Goal: Communication & Community: Answer question/provide support

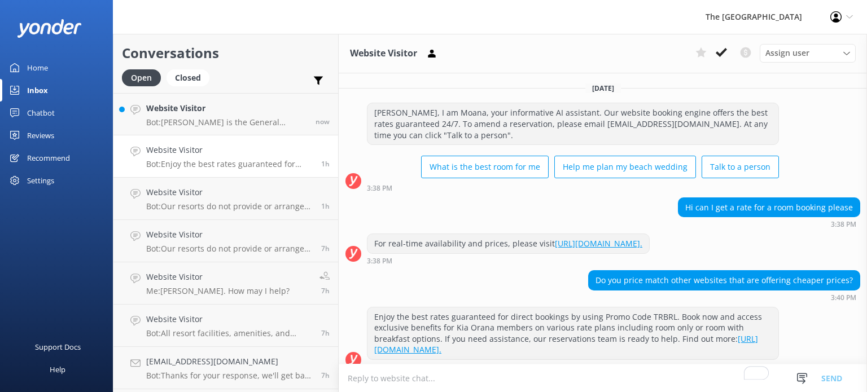
click at [219, 126] on p "Bot: [PERSON_NAME] is the General Manager for The [GEOGRAPHIC_DATA]." at bounding box center [226, 122] width 161 height 10
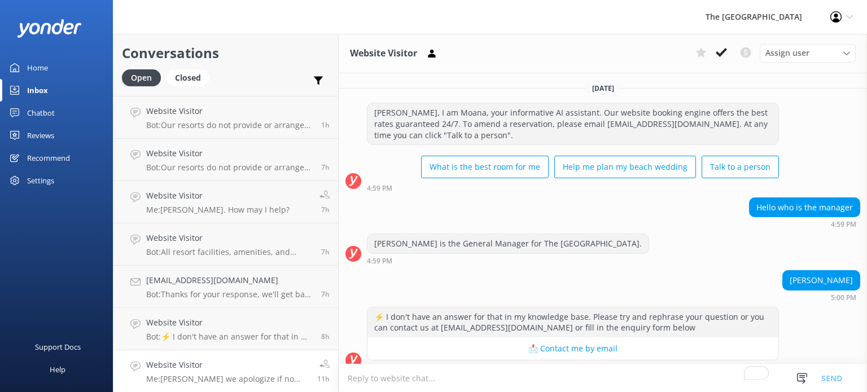
scroll to position [11, 0]
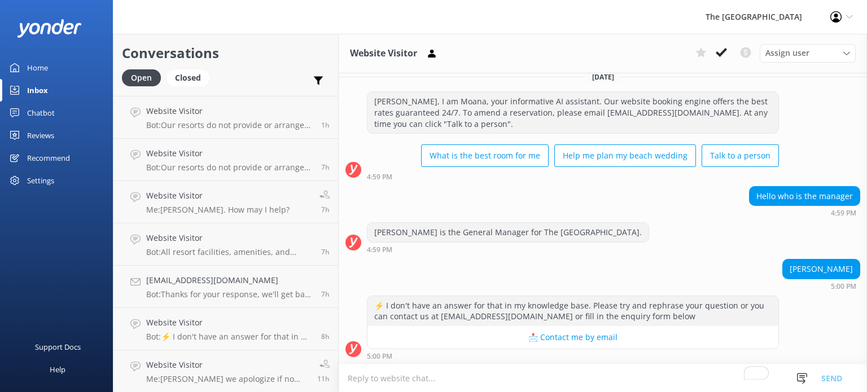
click at [427, 374] on textarea "To enrich screen reader interactions, please activate Accessibility in Grammarl…" at bounding box center [603, 379] width 529 height 28
type textarea "K"
click at [243, 282] on h4 "[EMAIL_ADDRESS][DOMAIN_NAME]" at bounding box center [229, 280] width 167 height 12
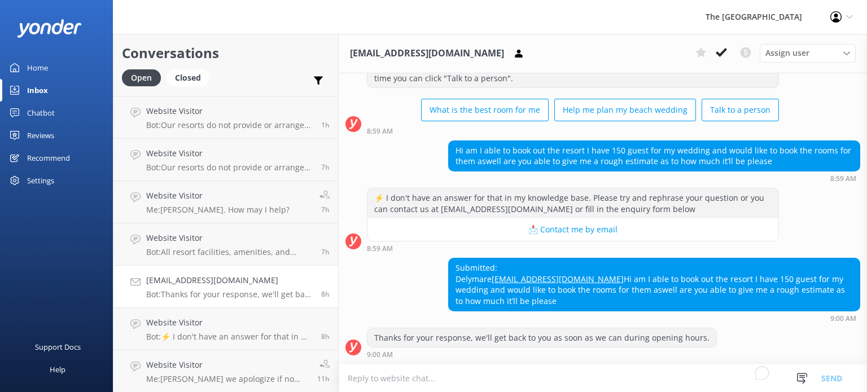
scroll to position [77, 0]
click at [556, 270] on div "Submitted: Delymare [EMAIL_ADDRESS][DOMAIN_NAME] Hi am I able to book out the r…" at bounding box center [654, 285] width 411 height 52
drag, startPoint x: 555, startPoint y: 270, endPoint x: 454, endPoint y: 270, distance: 101.1
click at [454, 270] on div "Submitted: Delymare [EMAIL_ADDRESS][DOMAIN_NAME] Hi am I able to book out the r…" at bounding box center [654, 285] width 411 height 52
click at [407, 379] on textarea "To enrich screen reader interactions, please activate Accessibility in Grammarl…" at bounding box center [603, 379] width 529 height 28
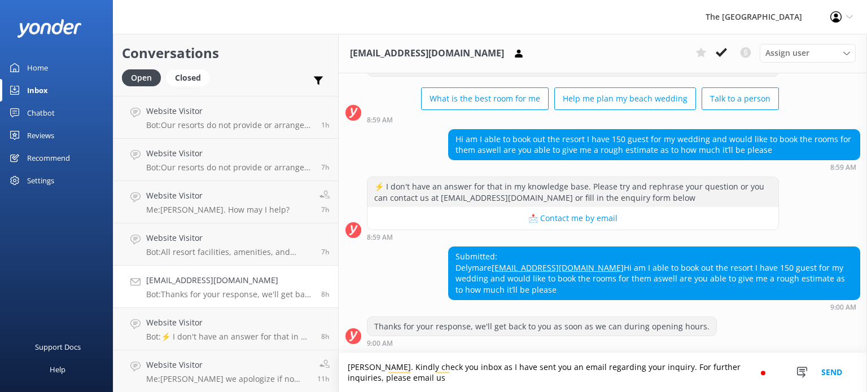
scroll to position [89, 0]
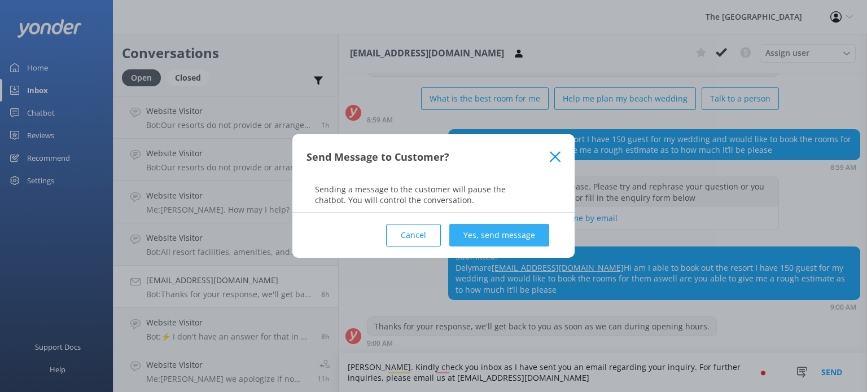
type textarea "[PERSON_NAME]. Kindly check you inbox as I have sent you an email regarding you…"
click at [515, 235] on button "Yes, send message" at bounding box center [499, 235] width 100 height 23
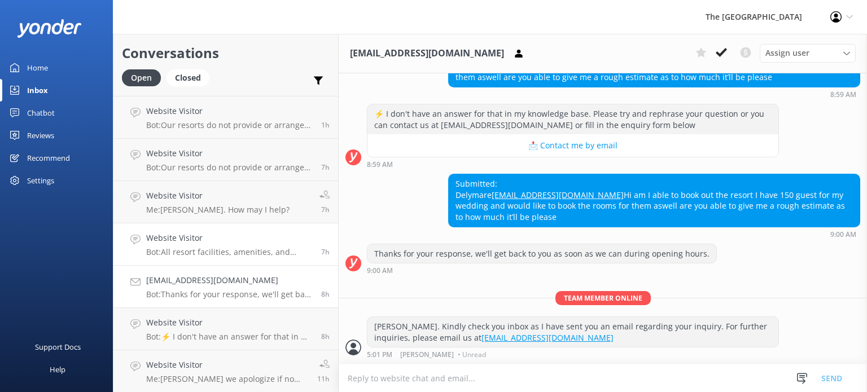
scroll to position [0, 0]
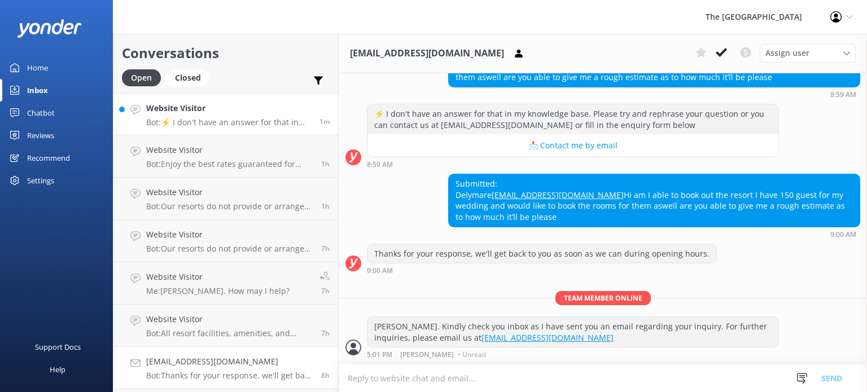
click at [230, 118] on p "Bot: ⚡ I don't have an answer for that in my knowledge base. Please try and rep…" at bounding box center [228, 122] width 165 height 10
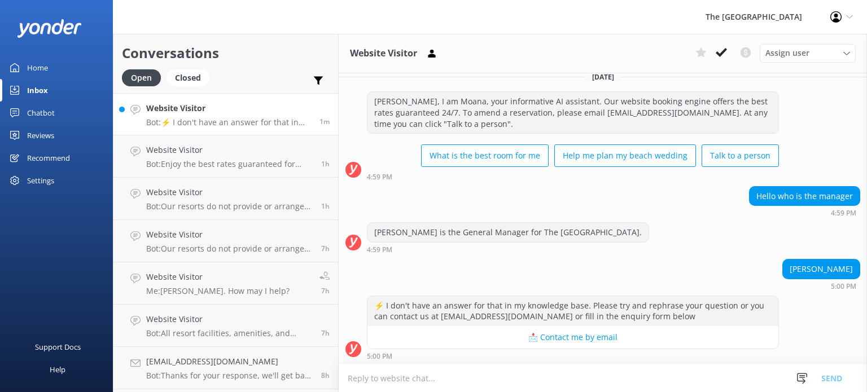
scroll to position [117, 0]
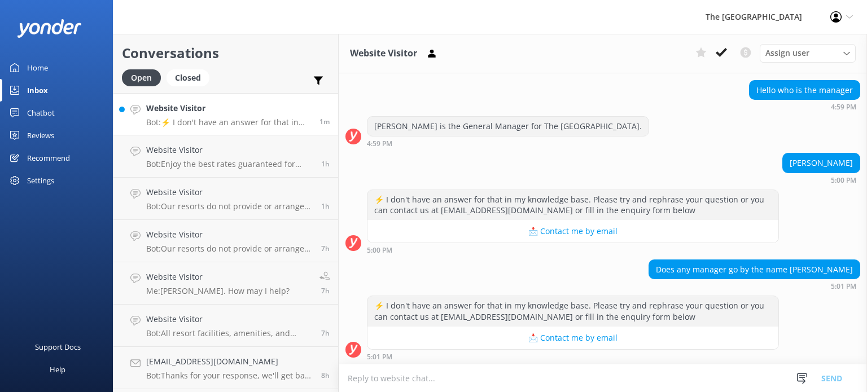
click at [567, 377] on textarea "To enrich screen reader interactions, please activate Accessibility in Grammarl…" at bounding box center [603, 379] width 529 height 28
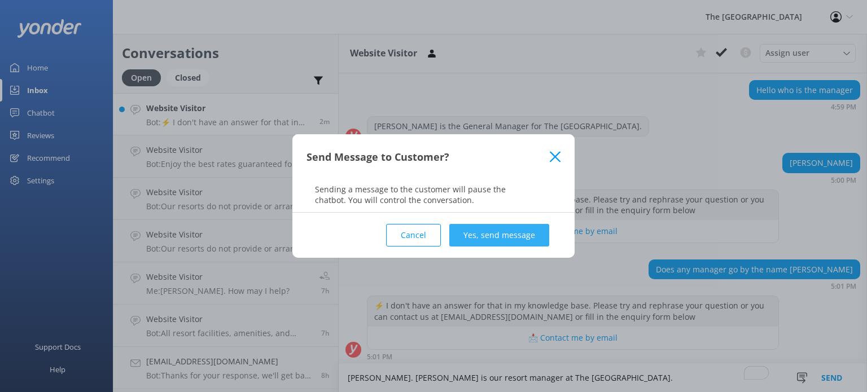
type textarea "[PERSON_NAME]. [PERSON_NAME] is our resort manager at The [GEOGRAPHIC_DATA]."
click at [504, 242] on button "Yes, send message" at bounding box center [499, 235] width 100 height 23
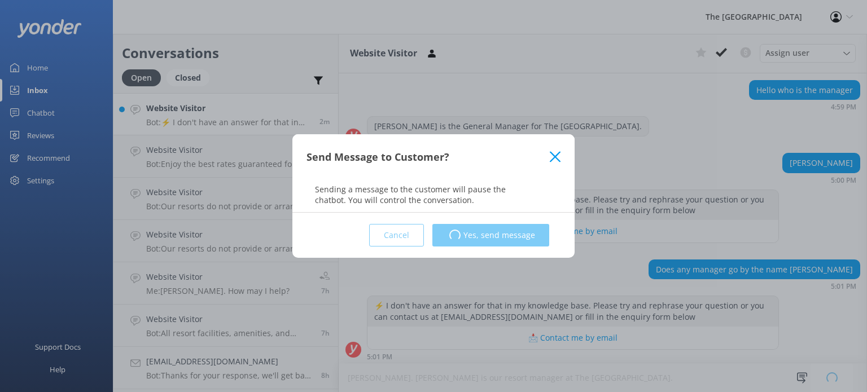
click at [508, 232] on div "Cancel Loading.. Yes, send message" at bounding box center [434, 235] width 254 height 45
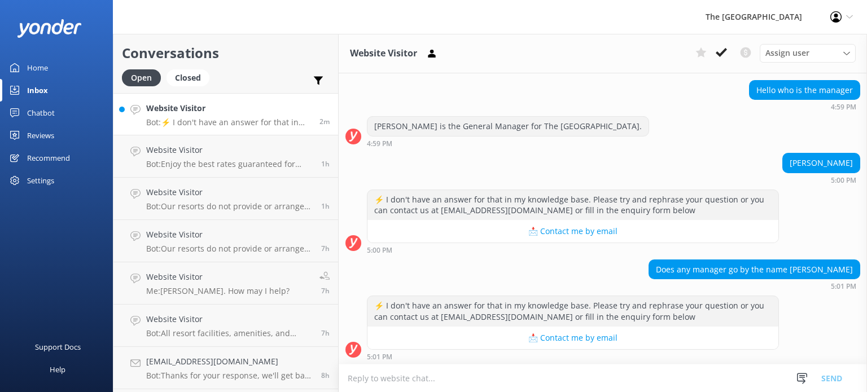
scroll to position [190, 0]
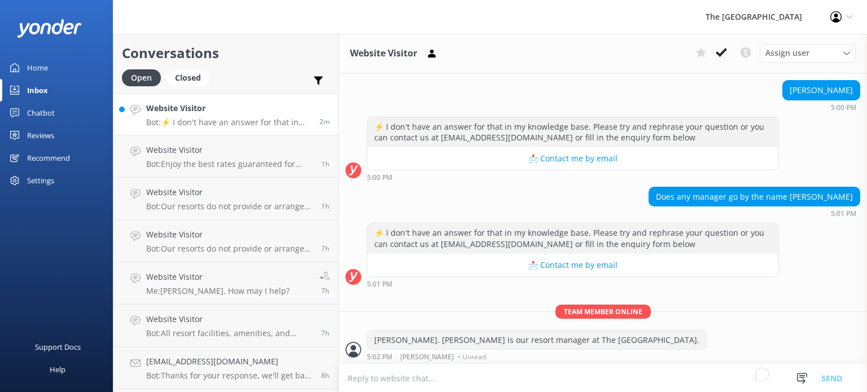
click at [516, 380] on textarea "To enrich screen reader interactions, please activate Accessibility in Grammarl…" at bounding box center [603, 379] width 529 height 28
click at [351, 377] on textarea "How may I help you?" at bounding box center [603, 378] width 529 height 28
type textarea "This is [PERSON_NAME] from the reservations team. How may I help you?"
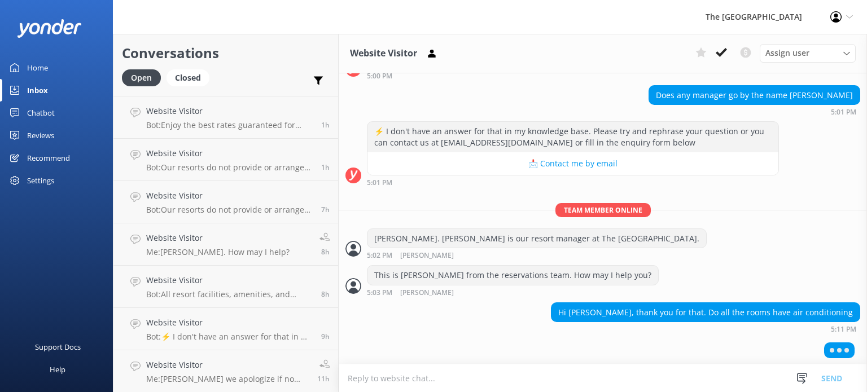
scroll to position [291, 0]
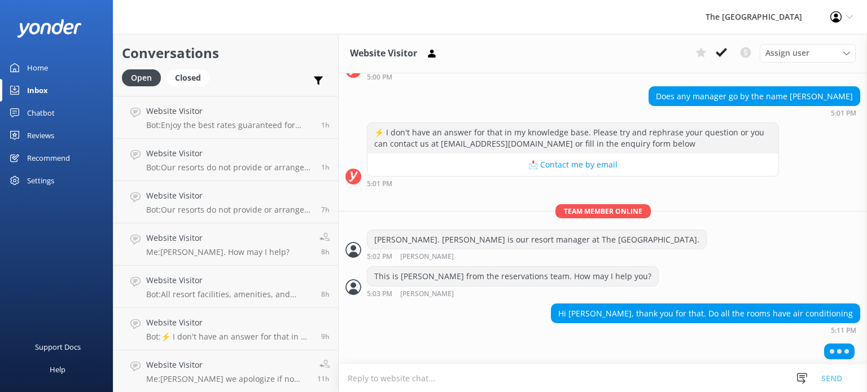
click at [451, 384] on textarea "To enrich screen reader interactions, please activate Accessibility in Grammarl…" at bounding box center [603, 379] width 529 height 28
click at [417, 374] on textarea "To enrich screen reader interactions, please activate Accessibility in Grammarl…" at bounding box center [603, 379] width 529 height 28
type textarea "Yes, all accommodations are air-conditioned."
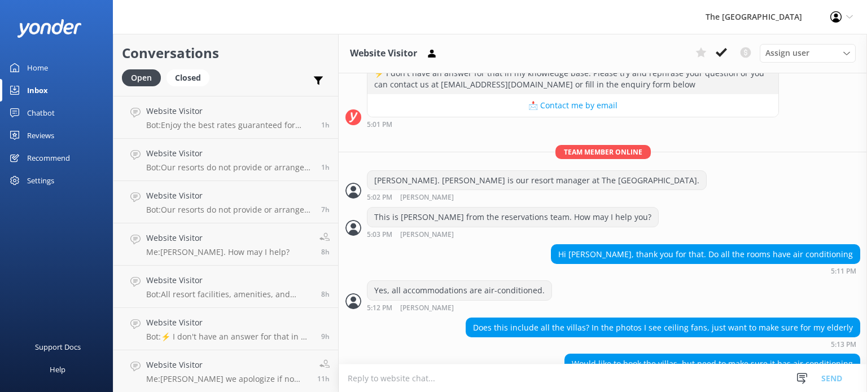
scroll to position [373, 0]
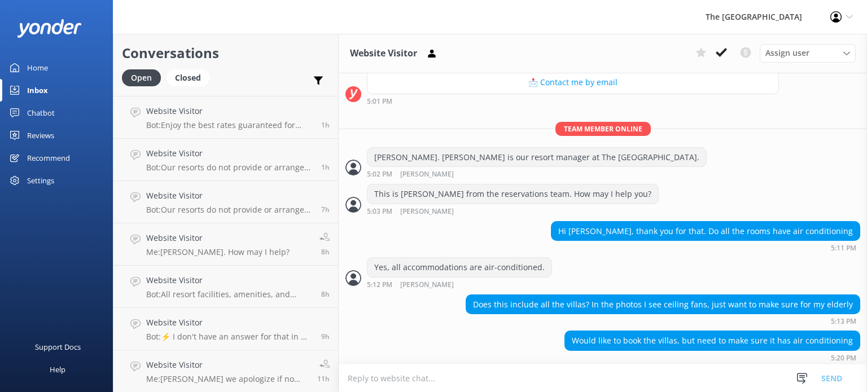
click at [487, 373] on textarea "To enrich screen reader interactions, please activate Accessibility in Grammarl…" at bounding box center [603, 379] width 529 height 28
click at [513, 373] on textarea "To enrich screen reader interactions, please activate Accessibility in Grammarl…" at bounding box center [603, 379] width 529 height 28
type textarea "Yes, the Villas are also air-conditioned. The fans are additional features."
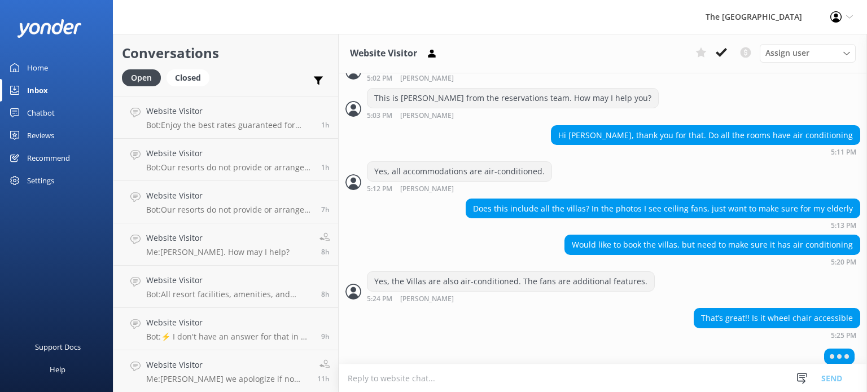
scroll to position [473, 0]
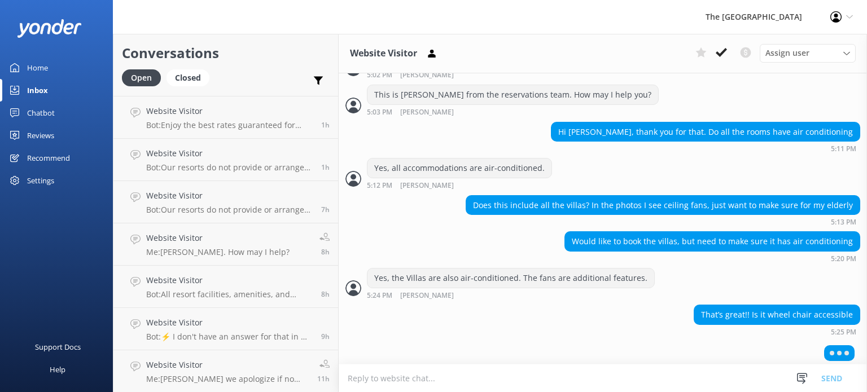
click at [547, 381] on textarea "To enrich screen reader interactions, please activate Accessibility in Grammarl…" at bounding box center [603, 379] width 529 height 28
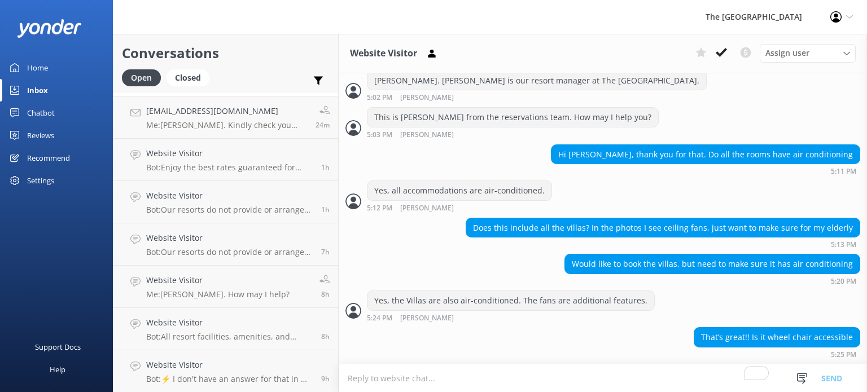
scroll to position [446, 0]
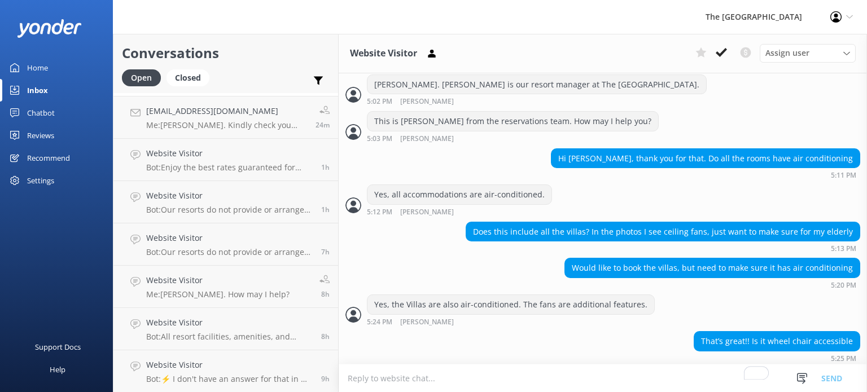
click at [574, 376] on textarea "To enrich screen reader interactions, please activate Accessibility in Grammarl…" at bounding box center [603, 379] width 529 height 28
paste textarea "The Rarotongan has wheelchair accessibility in most areas, but not all rooms ar…"
click at [723, 377] on textarea "The Rarotongan has wheelchair accessibility in most areas, but not all rooms ar…" at bounding box center [603, 378] width 529 height 28
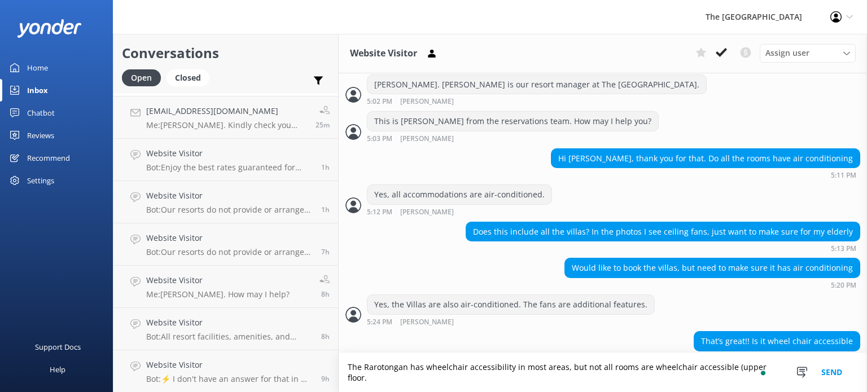
scroll to position [457, 0]
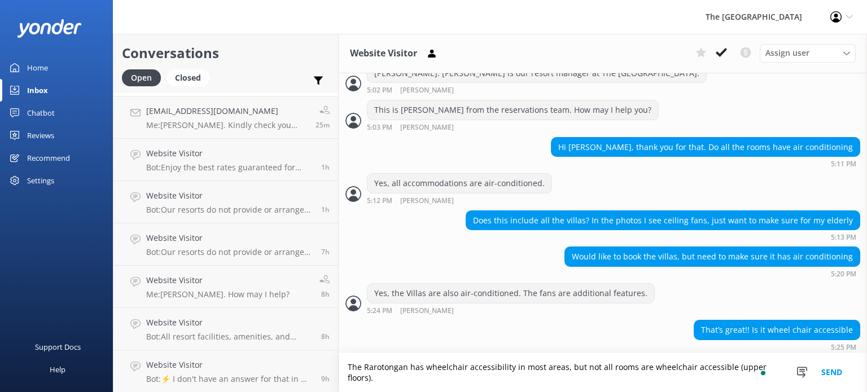
click at [521, 377] on textarea "The Rarotongan has wheelchair accessibility in most areas, but not all rooms ar…" at bounding box center [603, 372] width 529 height 39
type textarea "The Rarotongan has wheelchair accessibility in most areas, but not all rooms ar…"
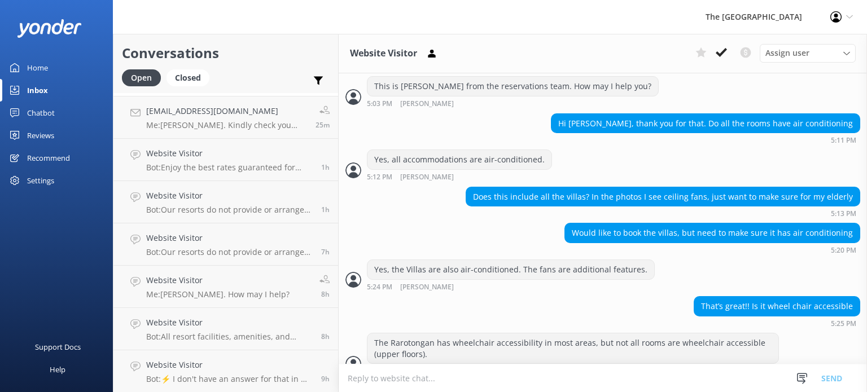
scroll to position [494, 0]
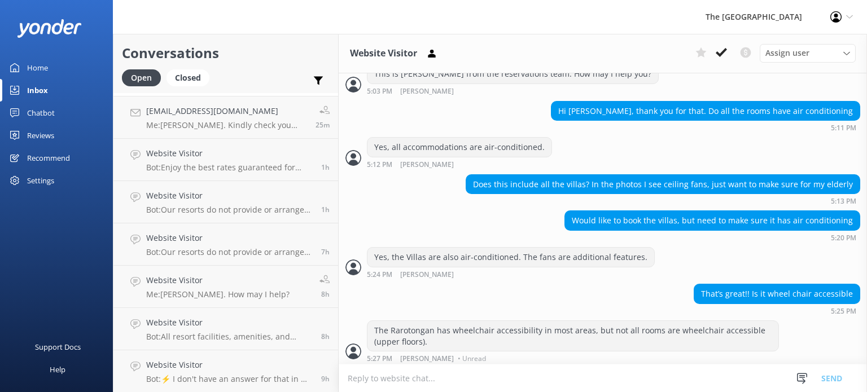
click at [519, 374] on textarea "To enrich screen reader interactions, please activate Accessibility in Grammarl…" at bounding box center [603, 379] width 529 height 28
type textarea "F"
paste textarea "The Rarotongan has wheelchair accessibility in most areas, but not all rooms ar…"
paste textarea "[URL][DOMAIN_NAME]"
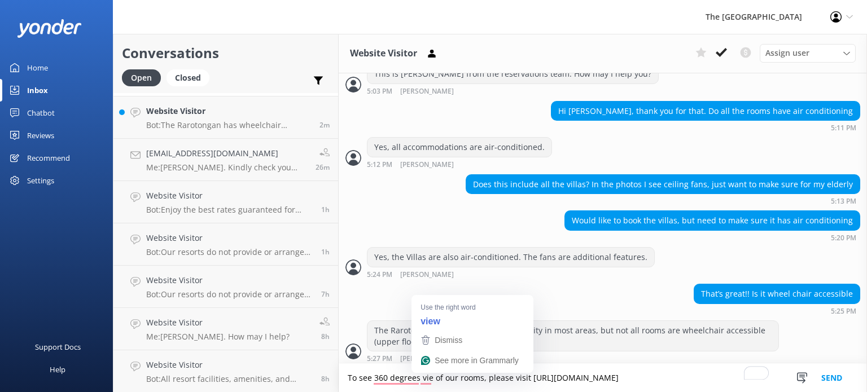
click at [433, 378] on textarea "To see 360 degrees vie of our rooms, please visit [URL][DOMAIN_NAME]" at bounding box center [603, 378] width 529 height 28
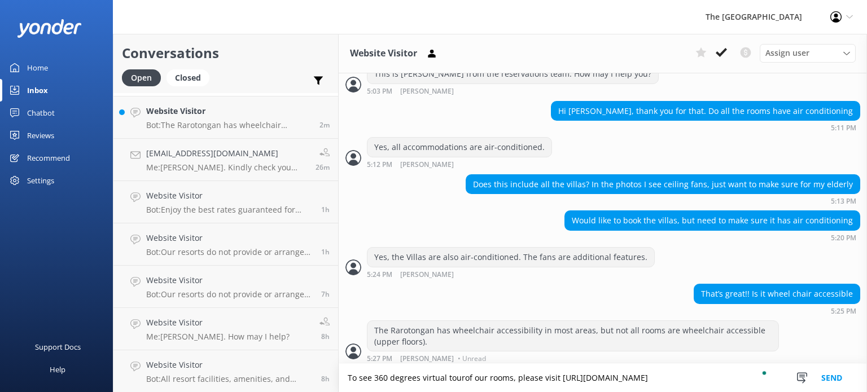
type textarea "To see 360 degrees virtual tour of our rooms, please visit [URL][DOMAIN_NAME]"
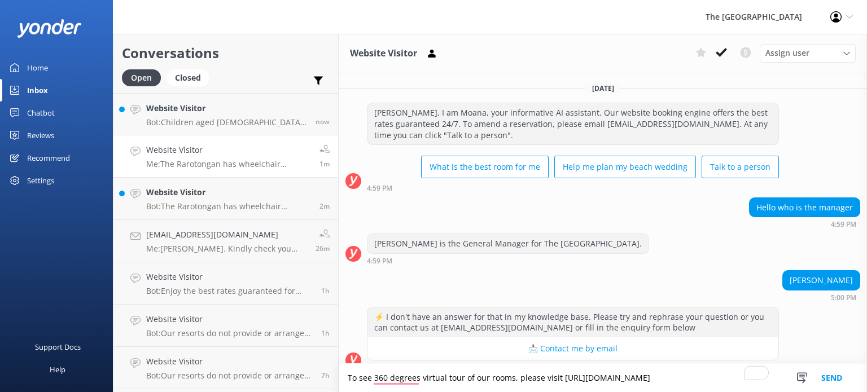
scroll to position [494, 0]
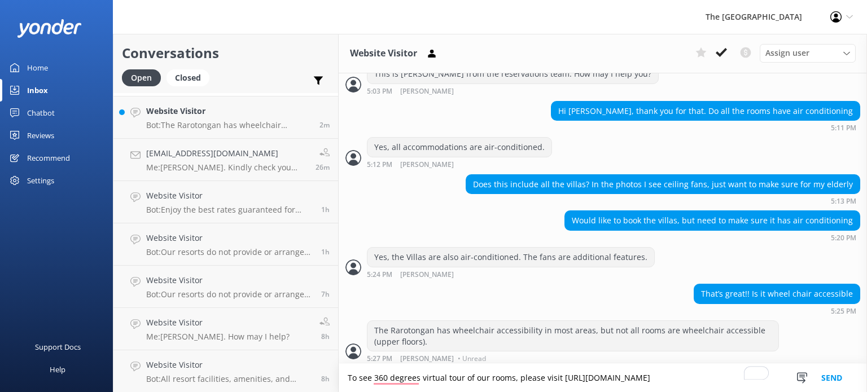
click at [420, 381] on textarea "To see 360 degrees virtual tour of our rooms, please visit [URL][DOMAIN_NAME]" at bounding box center [603, 378] width 529 height 28
type textarea "To see a 360-degree virtual tour of our rooms, please visit https://cookislands…"
click at [831, 377] on button "Send" at bounding box center [832, 378] width 42 height 28
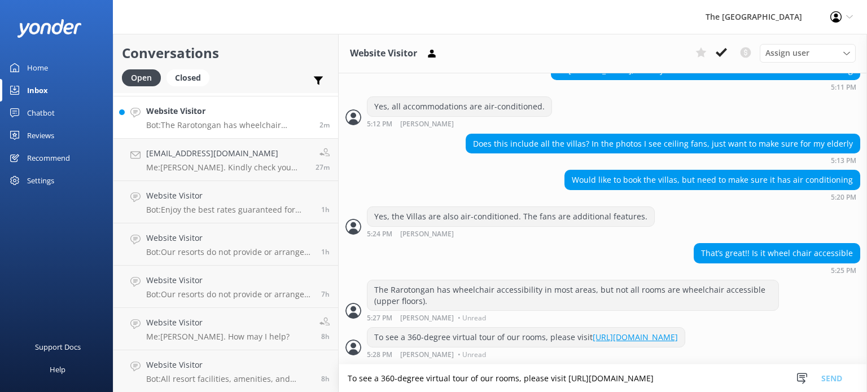
scroll to position [0, 0]
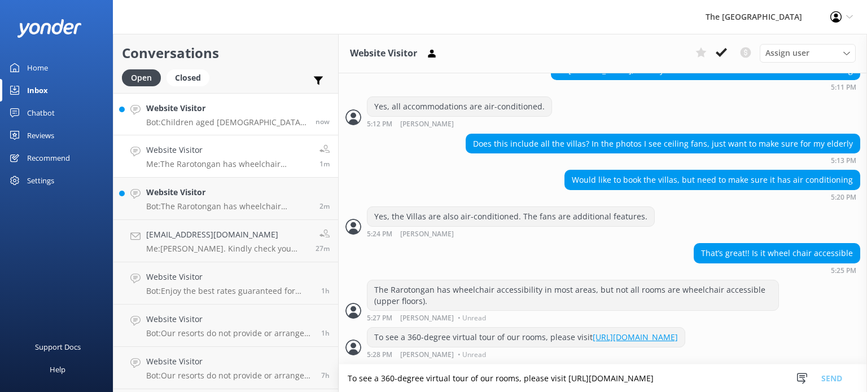
click at [212, 113] on h4 "Website Visitor" at bounding box center [226, 108] width 161 height 12
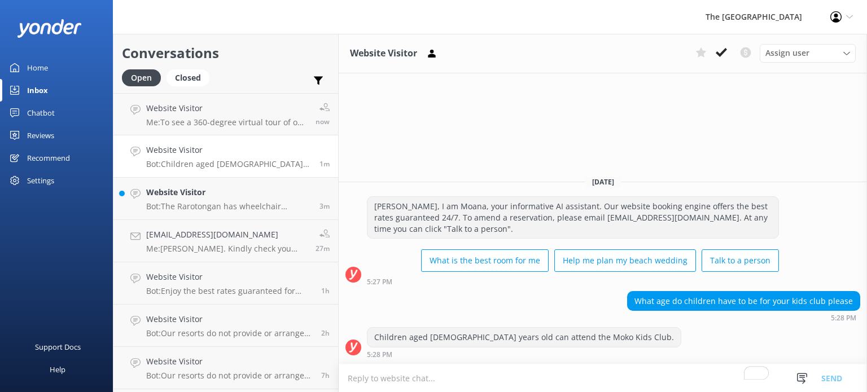
click at [614, 374] on textarea "To enrich screen reader interactions, please activate Accessibility in Grammarl…" at bounding box center [603, 379] width 529 height 28
paste textarea "Our Moko Kids Club is open year-round Monday-Saturday 9am-12noon, 2pm-5pm + 7pm…"
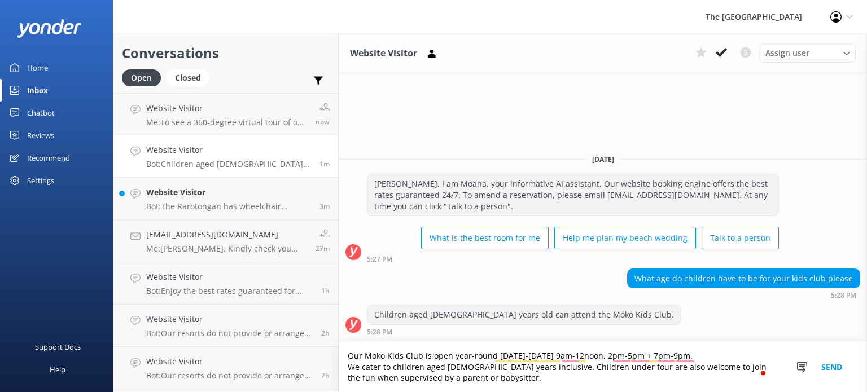
drag, startPoint x: 346, startPoint y: 356, endPoint x: 718, endPoint y: 346, distance: 371.7
click at [718, 346] on textarea "Our Moko Kids Club is open year-round Monday-Saturday 9am-12noon, 2pm-5pm + 7pm…" at bounding box center [603, 367] width 529 height 50
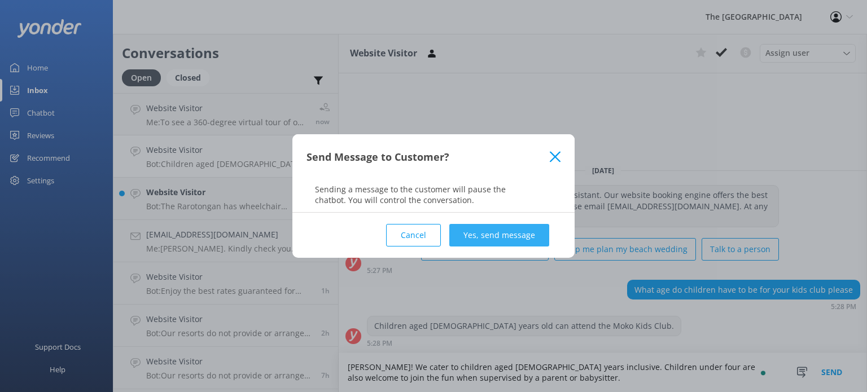
type textarea "Kia Orana! We cater to children aged 4-11 years inclusive. Children under four …"
click at [513, 237] on button "Yes, send message" at bounding box center [499, 235] width 100 height 23
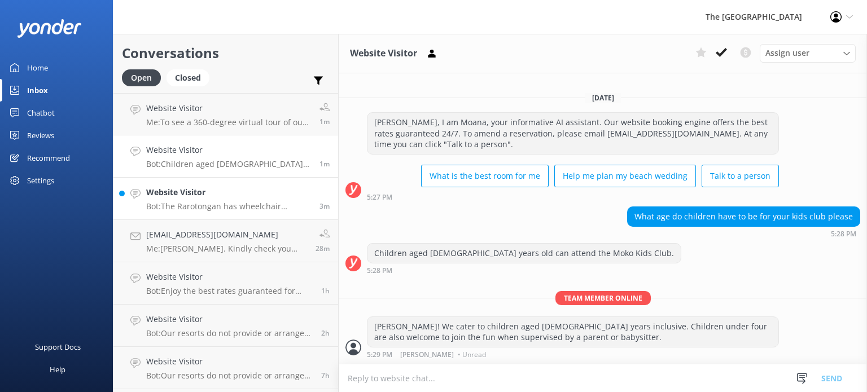
click at [251, 208] on p "Bot: The Rarotongan has wheelchair accessibility in most areas, but not all roo…" at bounding box center [228, 207] width 165 height 10
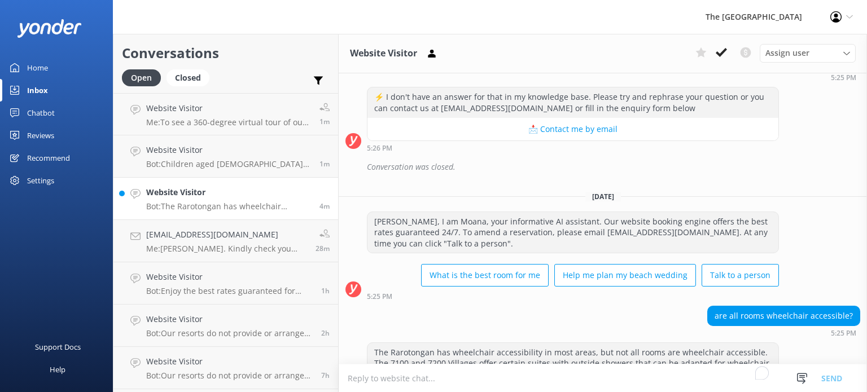
scroll to position [182, 0]
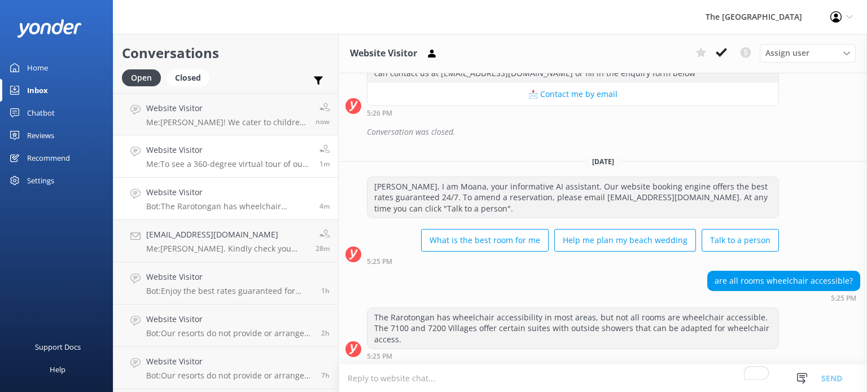
click at [208, 164] on p "Me: To see a 360-degree virtual tour of our rooms, please visit https://cookisl…" at bounding box center [228, 164] width 165 height 10
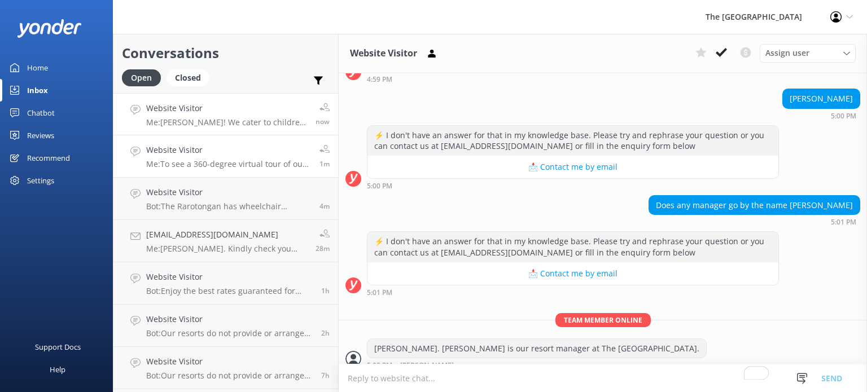
click at [215, 119] on p "Me: Kia Orana! We cater to children aged 4-11 years inclusive. Children under f…" at bounding box center [226, 122] width 161 height 10
